Goal: Navigation & Orientation: Find specific page/section

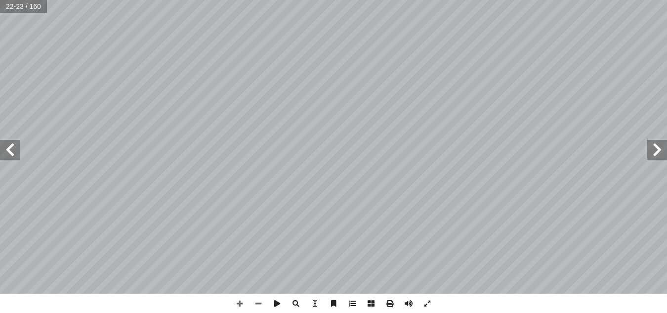
drag, startPoint x: 0, startPoint y: 0, endPoint x: 9, endPoint y: 149, distance: 148.9
click at [9, 149] on span at bounding box center [10, 150] width 20 height 20
click at [258, 302] on span at bounding box center [258, 303] width 19 height 19
click at [239, 299] on span at bounding box center [239, 303] width 19 height 19
click at [9, 153] on span at bounding box center [10, 150] width 20 height 20
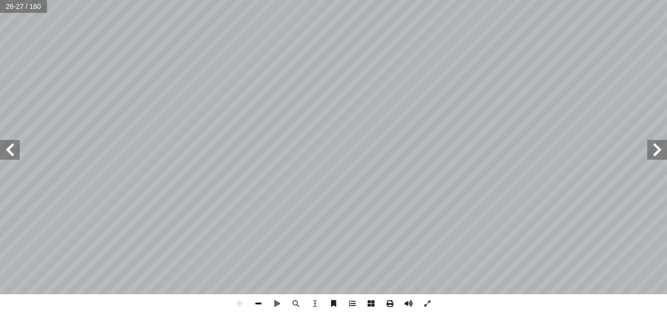
click at [257, 302] on span at bounding box center [258, 303] width 19 height 19
click at [658, 150] on span at bounding box center [657, 150] width 20 height 20
click at [238, 301] on span at bounding box center [239, 303] width 19 height 19
